Goal: Task Accomplishment & Management: Use online tool/utility

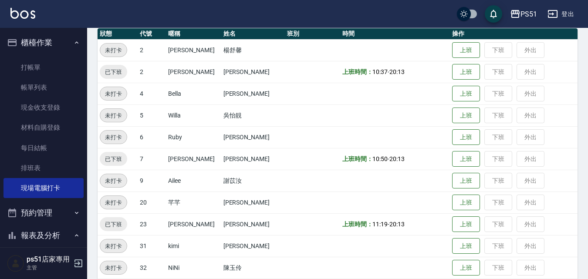
scroll to position [101, 0]
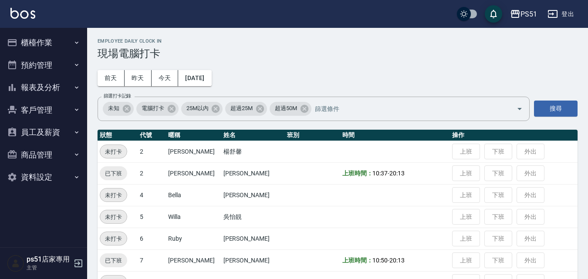
scroll to position [101, 0]
click at [169, 75] on button "今天" at bounding box center [165, 78] width 27 height 16
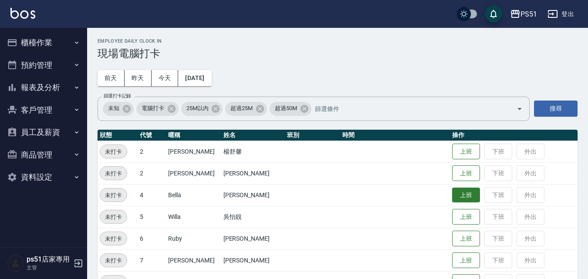
click at [452, 190] on button "上班" at bounding box center [466, 195] width 28 height 15
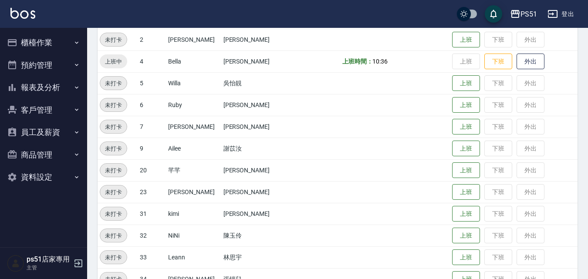
scroll to position [101, 0]
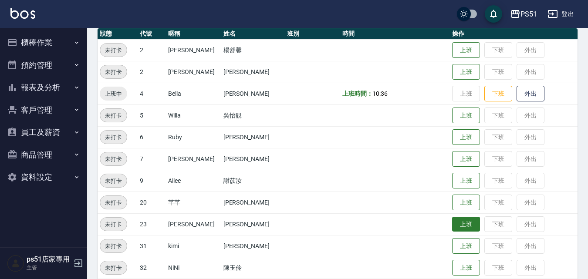
click at [452, 222] on button "上班" at bounding box center [466, 224] width 28 height 15
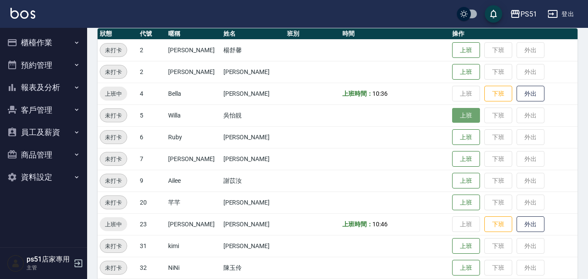
click at [452, 114] on button "上班" at bounding box center [466, 115] width 28 height 15
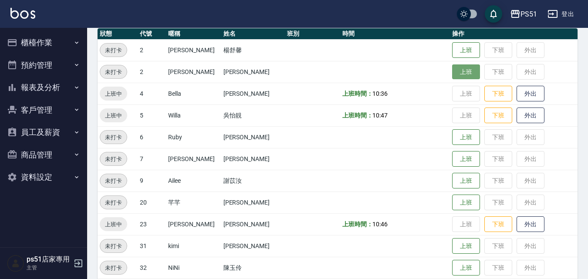
click at [470, 79] on button "上班" at bounding box center [466, 71] width 28 height 15
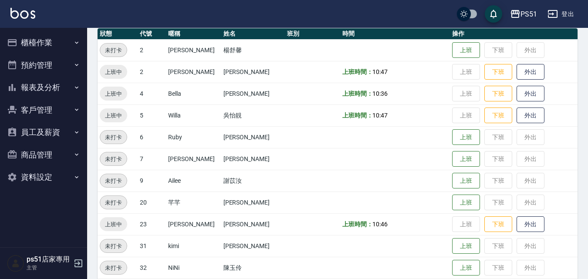
click at [43, 132] on button "員工及薪資" at bounding box center [43, 132] width 80 height 23
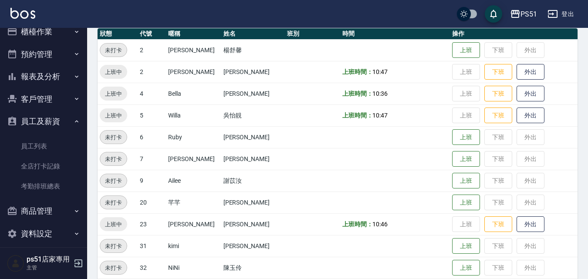
scroll to position [19, 0]
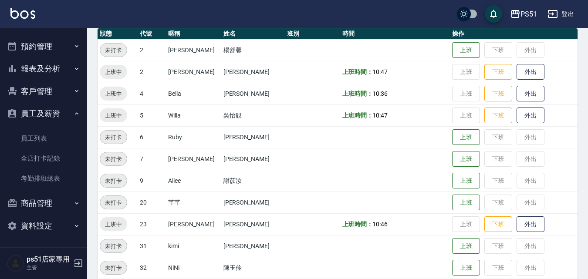
click at [38, 109] on button "員工及薪資" at bounding box center [43, 113] width 80 height 23
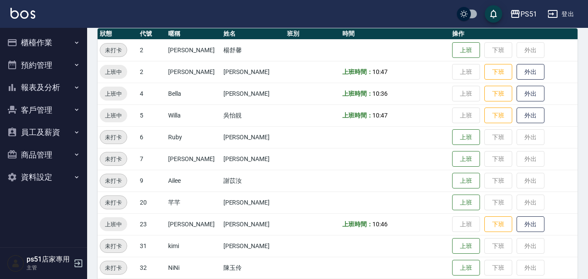
scroll to position [0, 0]
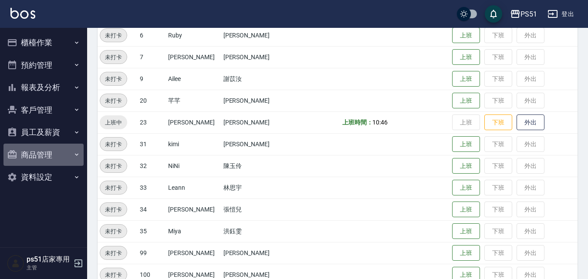
click at [48, 159] on button "商品管理" at bounding box center [43, 155] width 80 height 23
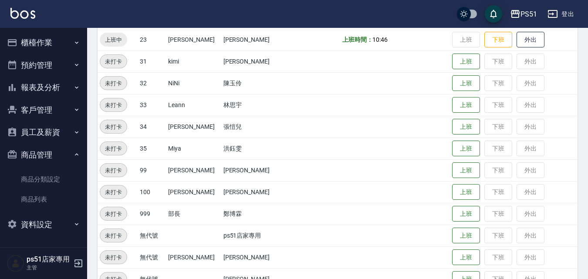
scroll to position [305, 0]
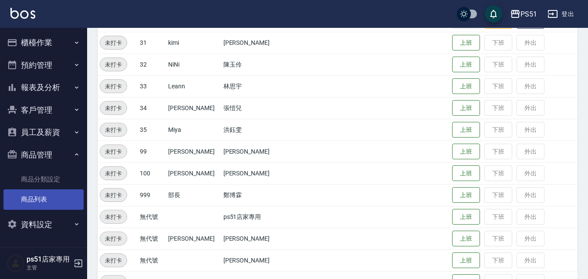
click at [51, 199] on link "商品列表" at bounding box center [43, 199] width 80 height 20
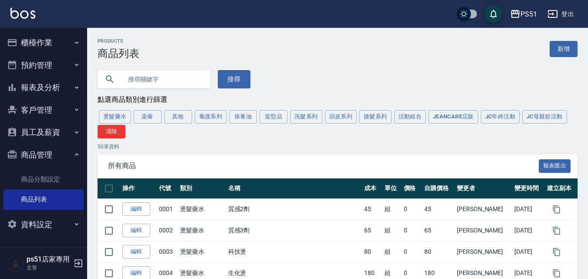
click at [161, 82] on input "text" at bounding box center [163, 80] width 82 height 24
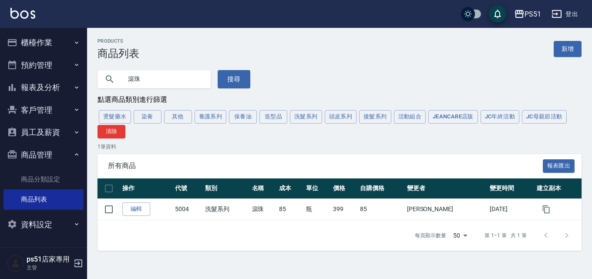
type input "滾"
click at [243, 118] on button "保養油" at bounding box center [243, 117] width 28 height 14
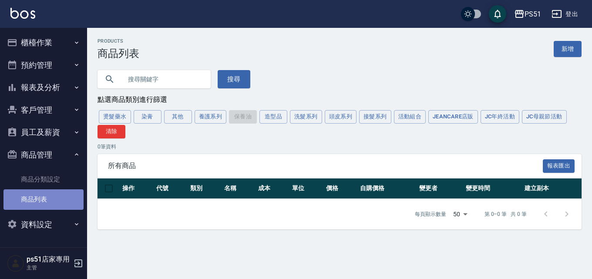
click at [64, 197] on link "商品列表" at bounding box center [43, 199] width 80 height 20
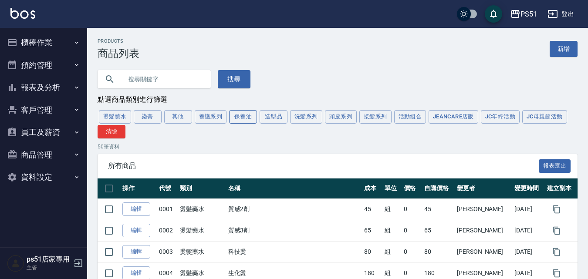
click at [234, 118] on button "保養油" at bounding box center [243, 117] width 28 height 14
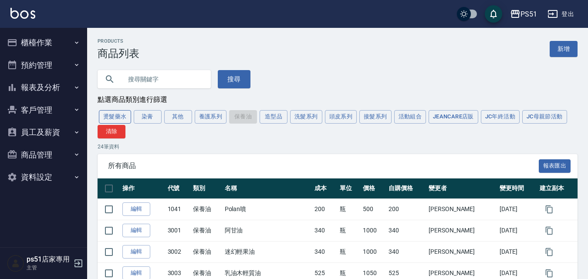
click at [126, 119] on button "燙髮藥水" at bounding box center [115, 117] width 32 height 14
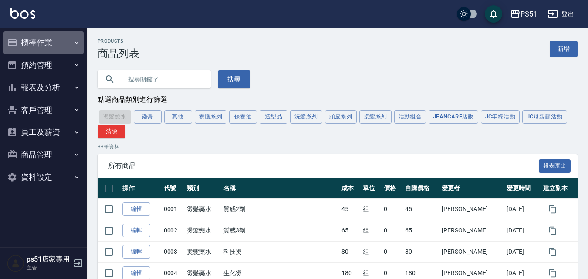
click at [50, 46] on button "櫃檯作業" at bounding box center [43, 42] width 80 height 23
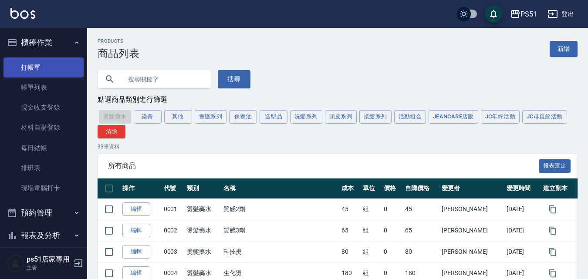
click at [55, 61] on link "打帳單" at bounding box center [43, 67] width 80 height 20
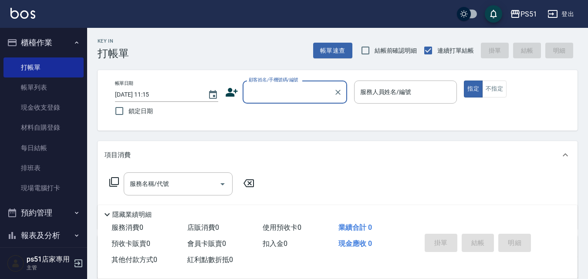
click at [257, 97] on input "顧客姓名/手機號碼/編號" at bounding box center [289, 92] width 84 height 15
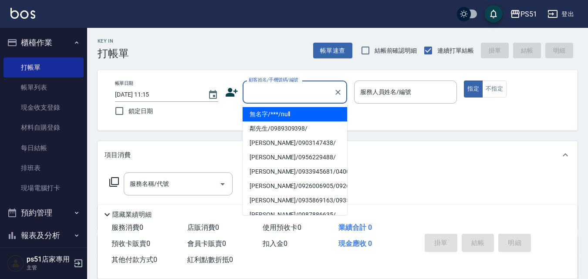
click at [262, 114] on li "無名字/***/null" at bounding box center [295, 114] width 105 height 14
type input "無名字/***/null"
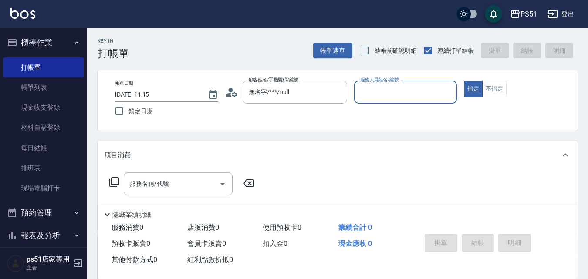
click at [399, 99] on input "服務人員姓名/編號" at bounding box center [405, 92] width 95 height 15
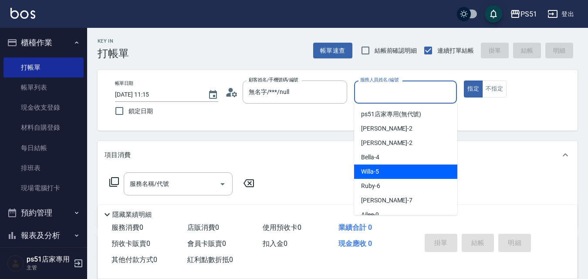
click at [390, 155] on div "Bella -4" at bounding box center [405, 157] width 103 height 14
type input "Bella-4"
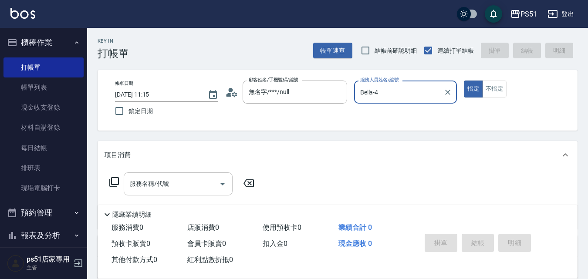
click at [186, 184] on input "服務名稱/代號" at bounding box center [172, 183] width 88 height 15
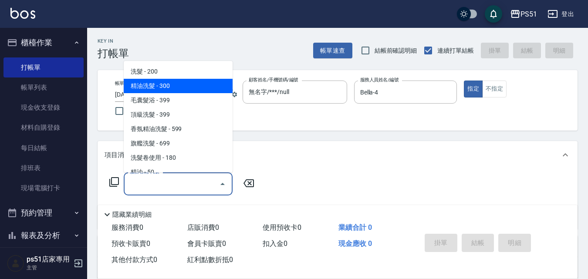
click at [200, 89] on span "精油洗髮 - 300" at bounding box center [178, 86] width 109 height 14
type input "精油洗髮(102)"
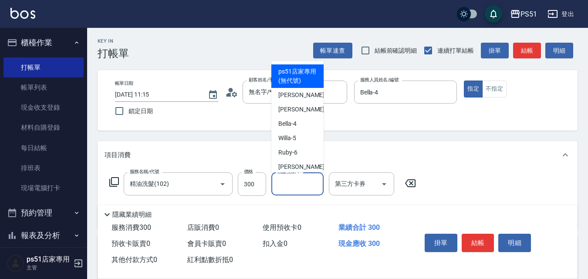
click at [275, 185] on input "洗髮互助-1" at bounding box center [297, 183] width 44 height 15
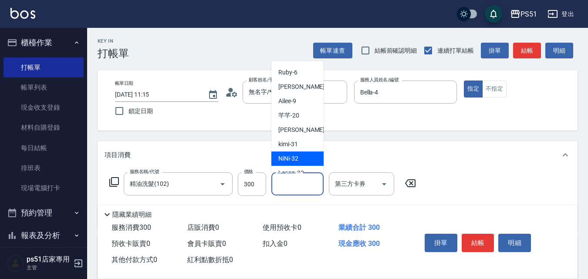
scroll to position [62, 0]
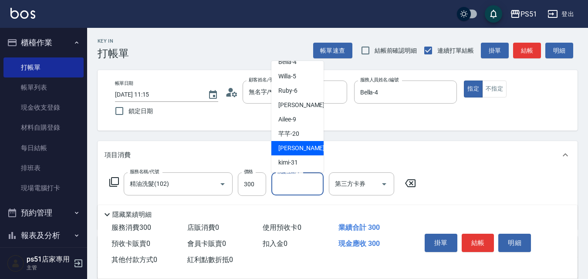
click at [303, 143] on div "孝恩 -23" at bounding box center [297, 148] width 52 height 14
type input "孝恩-23"
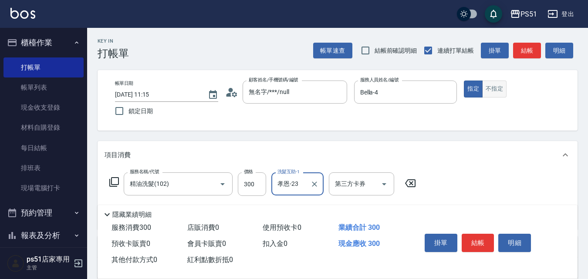
click at [490, 86] on button "不指定" at bounding box center [494, 89] width 24 height 17
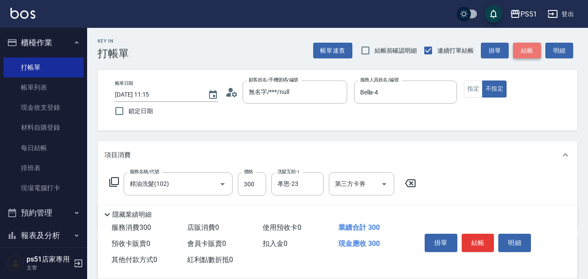
click at [523, 52] on button "結帳" at bounding box center [527, 51] width 28 height 16
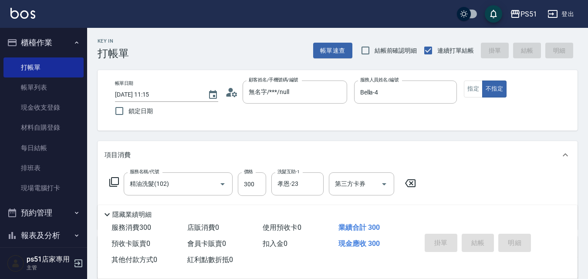
type input "2025/09/06 11:36"
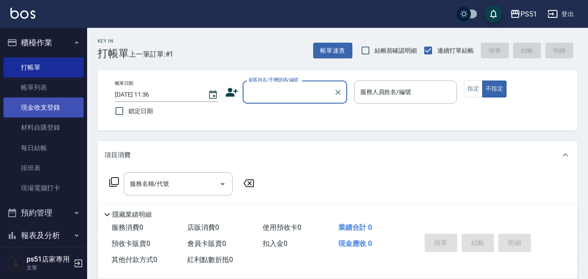
scroll to position [99, 0]
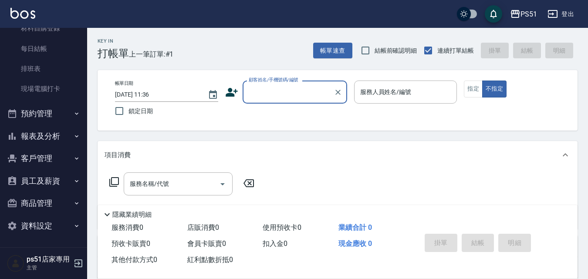
click at [301, 101] on div "顧客姓名/手機號碼/編號" at bounding box center [295, 92] width 105 height 23
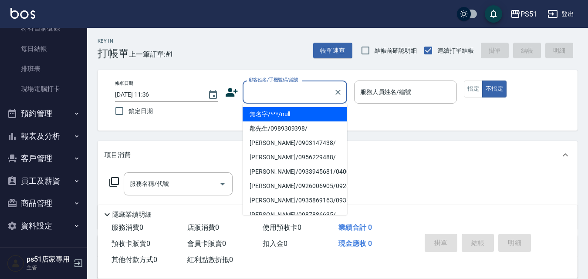
click at [301, 112] on li "無名字/***/null" at bounding box center [295, 114] width 105 height 14
type input "無名字/***/null"
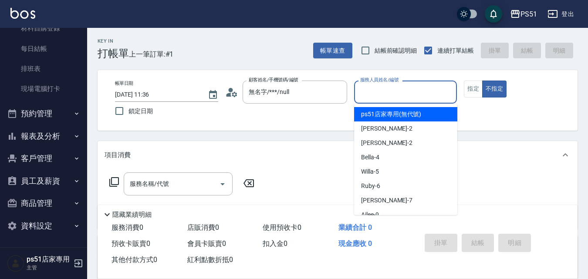
click at [374, 92] on input "服務人員姓名/編號" at bounding box center [405, 92] width 95 height 15
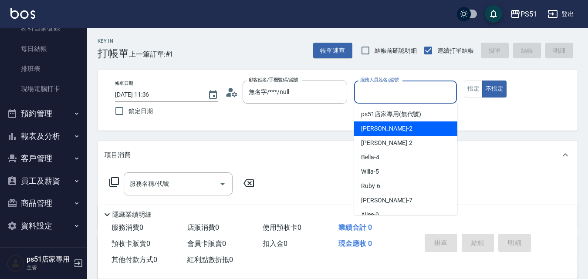
click at [388, 129] on div "Sam -2" at bounding box center [405, 129] width 103 height 14
type input "Sam-2"
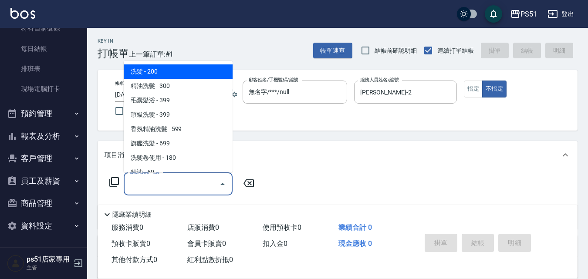
click at [179, 183] on input "服務名稱/代號" at bounding box center [172, 183] width 88 height 15
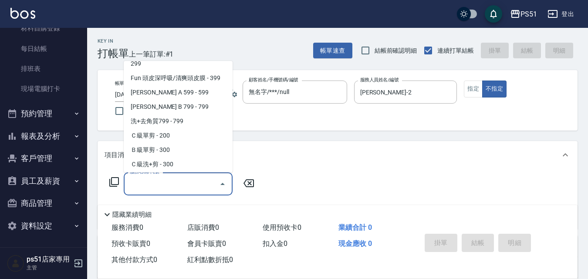
scroll to position [203, 0]
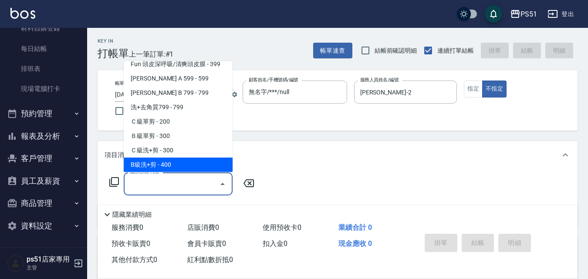
click at [183, 165] on span "B級洗+剪 - 400" at bounding box center [178, 165] width 109 height 14
type input "B級洗+剪(204)"
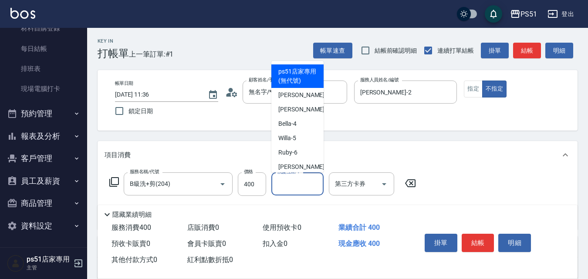
click at [297, 179] on div "洗髮互助-1 洗髮互助-1" at bounding box center [297, 183] width 52 height 23
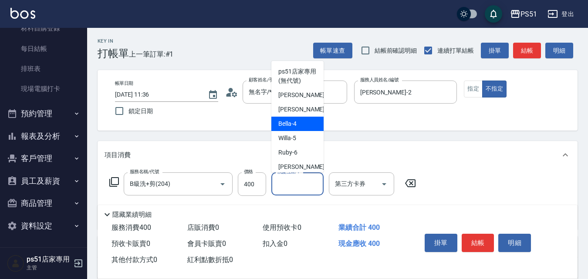
scroll to position [101, 0]
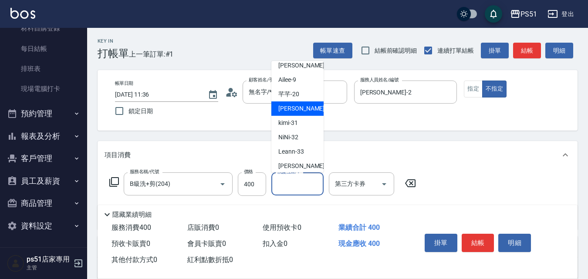
click at [307, 111] on div "孝恩 -23" at bounding box center [297, 108] width 52 height 14
type input "孝恩-23"
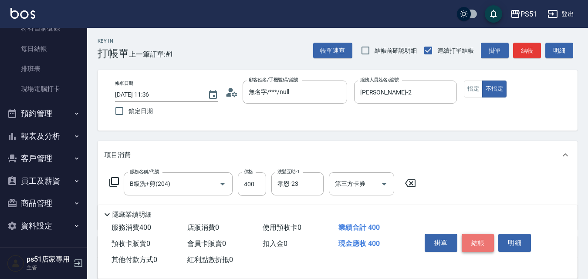
click at [478, 236] on button "結帳" at bounding box center [478, 243] width 33 height 18
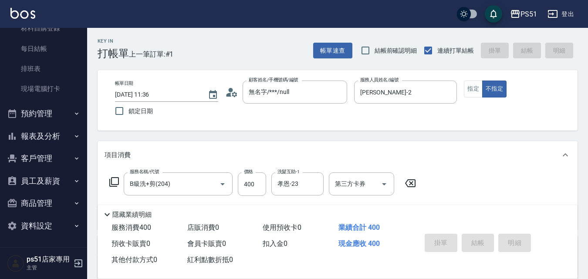
type input "2025/09/06 12:00"
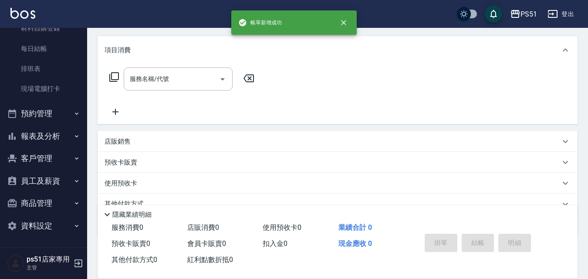
scroll to position [145, 0]
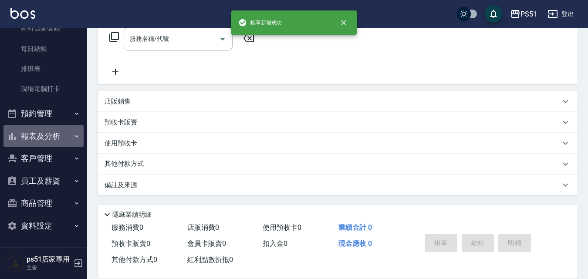
click at [62, 136] on button "報表及分析" at bounding box center [43, 136] width 80 height 23
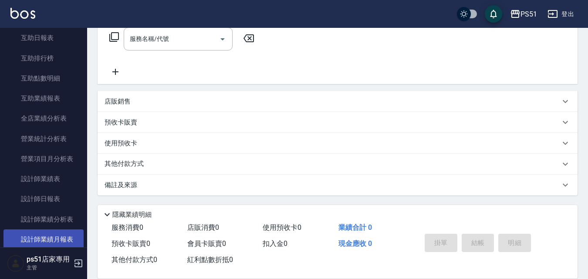
scroll to position [404, 0]
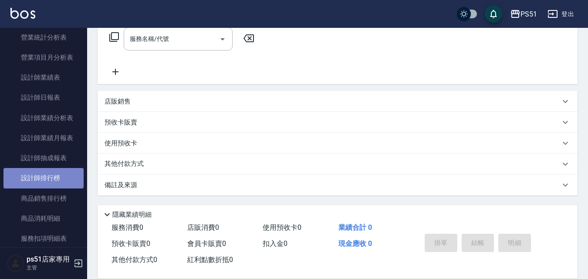
click at [64, 179] on link "設計師排行榜" at bounding box center [43, 178] width 80 height 20
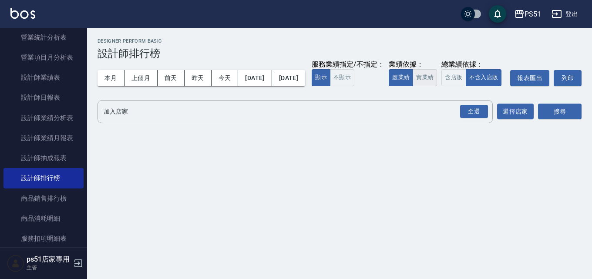
click at [413, 86] on button "實業績" at bounding box center [425, 77] width 24 height 17
click at [459, 123] on div "全選" at bounding box center [474, 111] width 30 height 23
click at [477, 118] on div "全選" at bounding box center [474, 112] width 28 height 14
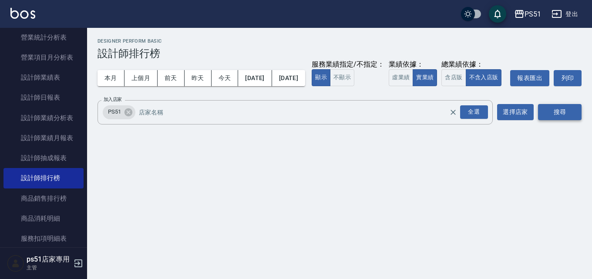
click at [548, 120] on button "搜尋" at bounding box center [560, 112] width 44 height 16
